Goal: Information Seeking & Learning: Learn about a topic

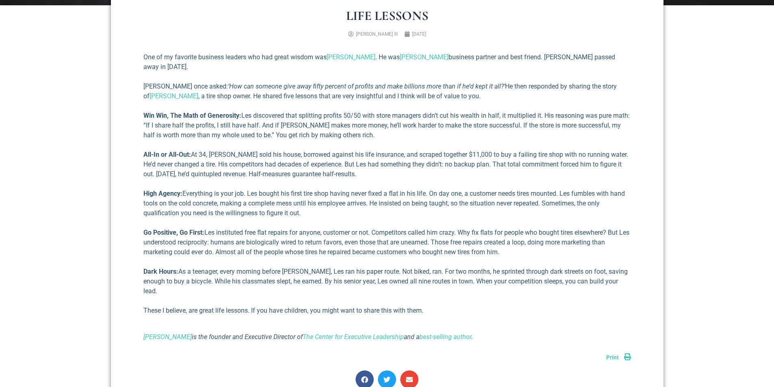
scroll to position [366, 0]
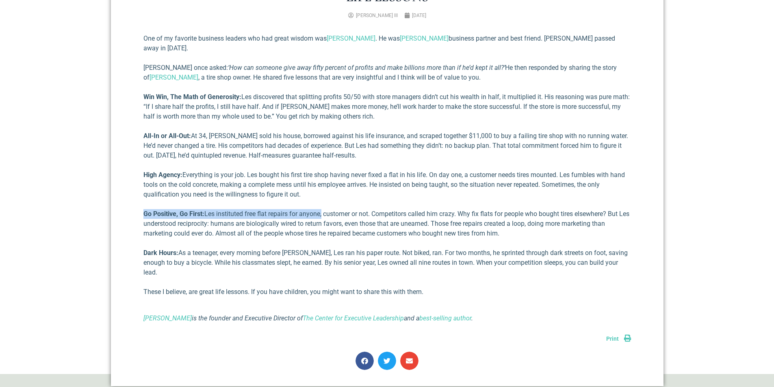
drag, startPoint x: 303, startPoint y: 184, endPoint x: 324, endPoint y: 196, distance: 24.2
click at [324, 196] on div "One of my favorite business leaders who had great wisdom was [PERSON_NAME] . He…" at bounding box center [387, 179] width 488 height 290
click at [320, 209] on p "Go Positive, Go First: Les instituted free flat repairs for anyone, customer or…" at bounding box center [387, 223] width 488 height 29
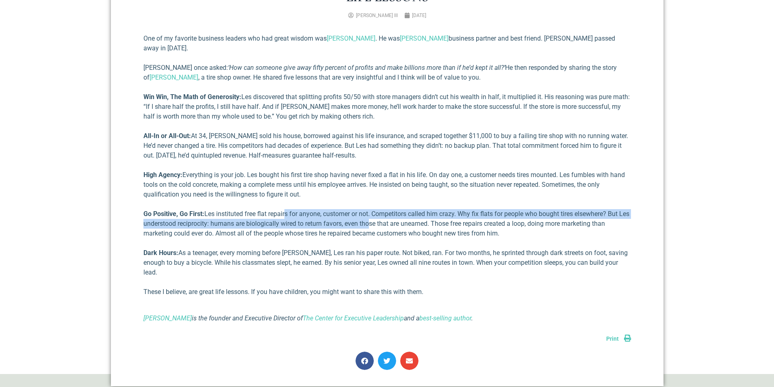
drag, startPoint x: 287, startPoint y: 205, endPoint x: 381, endPoint y: 210, distance: 94.0
click at [381, 210] on p "Go Positive, Go First: Les instituted free flat repairs for anyone, customer or…" at bounding box center [387, 223] width 488 height 29
click at [386, 209] on p "Go Positive, Go First: Les instituted free flat repairs for anyone, customer or…" at bounding box center [387, 223] width 488 height 29
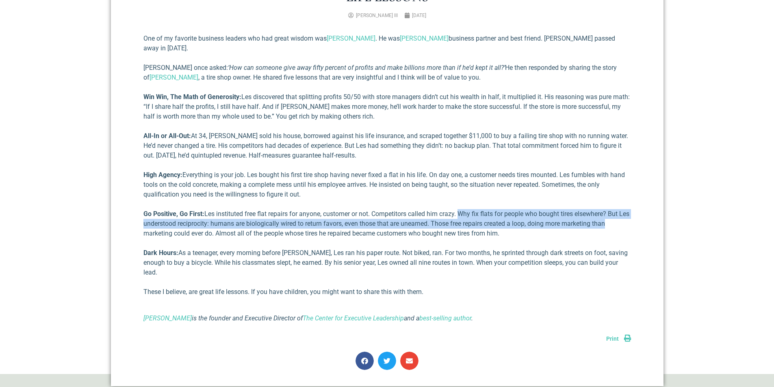
drag, startPoint x: 464, startPoint y: 202, endPoint x: 635, endPoint y: 214, distance: 172.3
click at [635, 214] on div "Life Lessons [PERSON_NAME] III [DATE] One of my favorite business leaders who h…" at bounding box center [387, 180] width 553 height 412
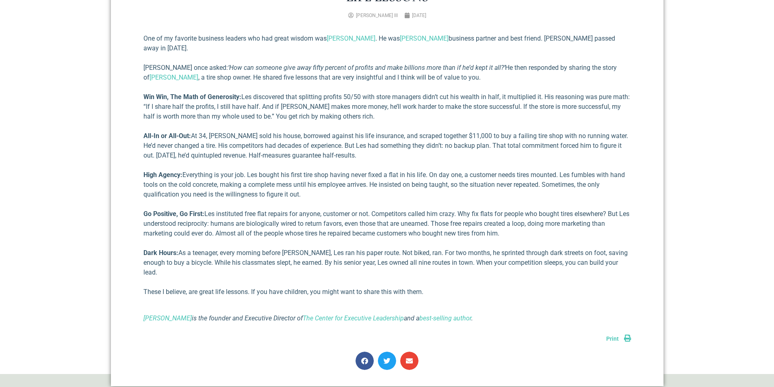
click at [415, 228] on p "Go Positive, Go First: Les instituted free flat repairs for anyone, customer or…" at bounding box center [387, 223] width 488 height 29
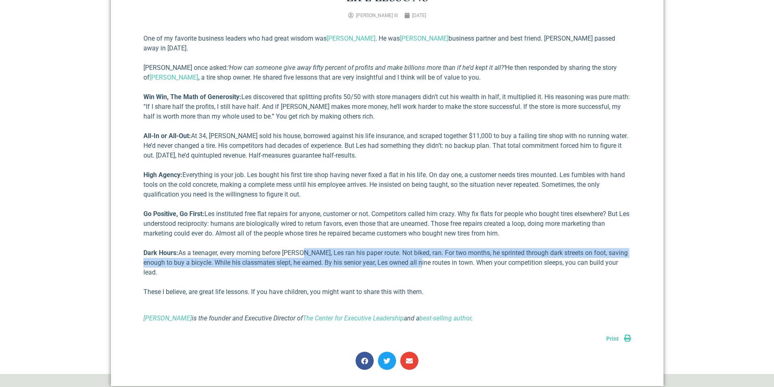
drag, startPoint x: 311, startPoint y: 242, endPoint x: 418, endPoint y: 254, distance: 107.5
click at [418, 254] on p "Dark Hours: As a teenager, every morning before [PERSON_NAME], Les ran his pape…" at bounding box center [387, 262] width 488 height 29
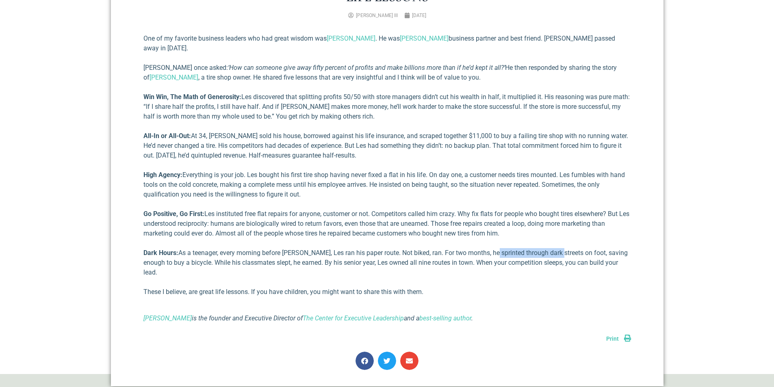
drag, startPoint x: 497, startPoint y: 244, endPoint x: 561, endPoint y: 242, distance: 64.6
click at [561, 248] on p "Dark Hours: As a teenager, every morning before [PERSON_NAME], Les ran his pape…" at bounding box center [387, 262] width 488 height 29
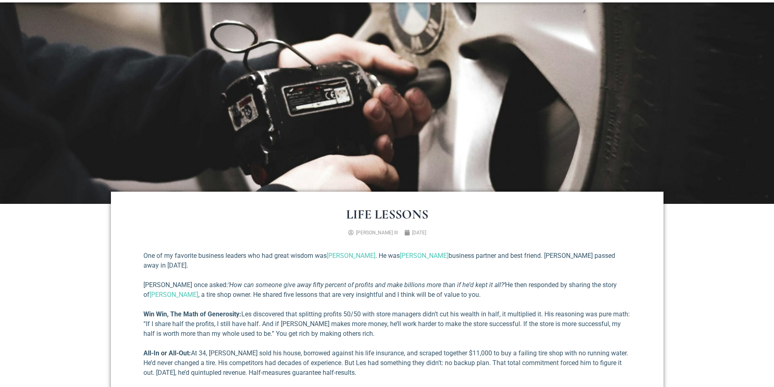
scroll to position [163, 0]
